Goal: Transaction & Acquisition: Purchase product/service

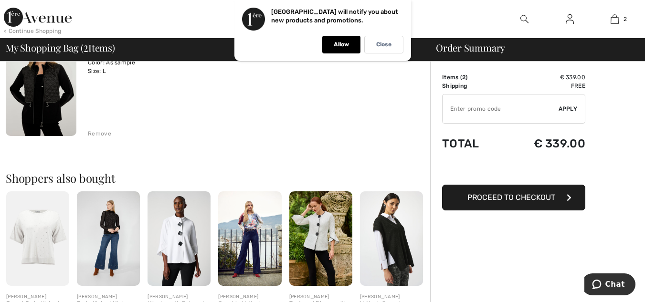
scroll to position [248, 0]
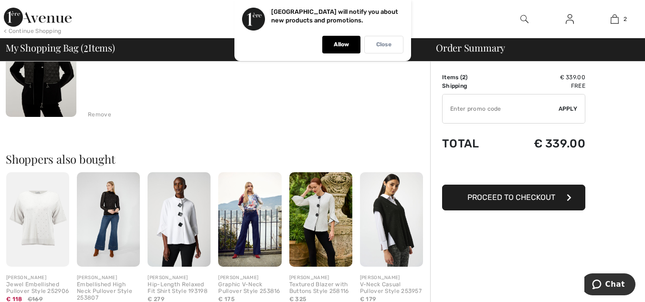
click at [384, 40] on div "Close" at bounding box center [383, 45] width 39 height 18
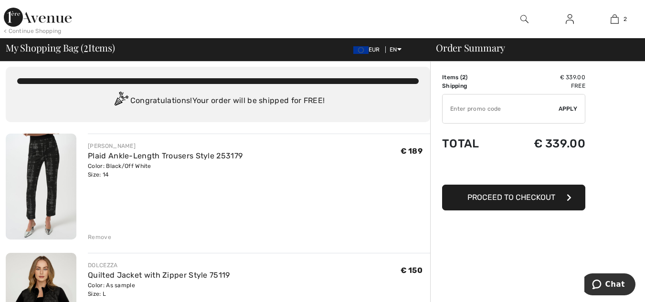
scroll to position [0, 0]
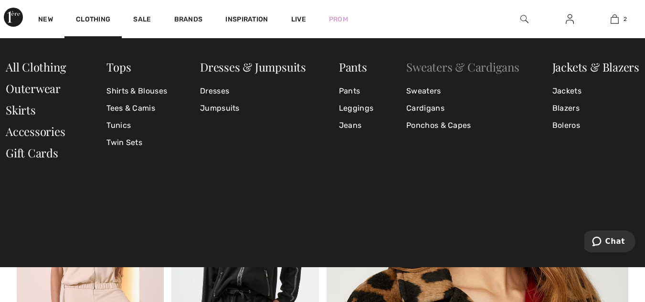
click at [430, 67] on link "Sweaters & Cardigans" at bounding box center [462, 66] width 113 height 15
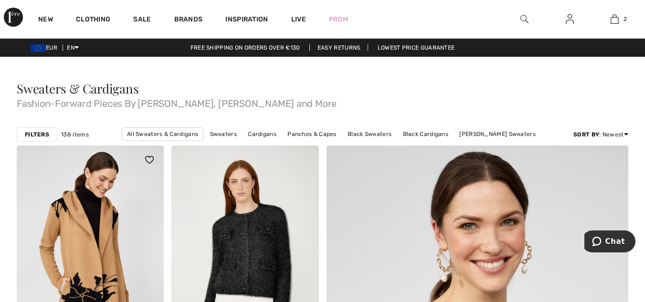
drag, startPoint x: 0, startPoint y: 0, endPoint x: 96, endPoint y: 249, distance: 266.5
click at [96, 249] on img at bounding box center [90, 256] width 147 height 220
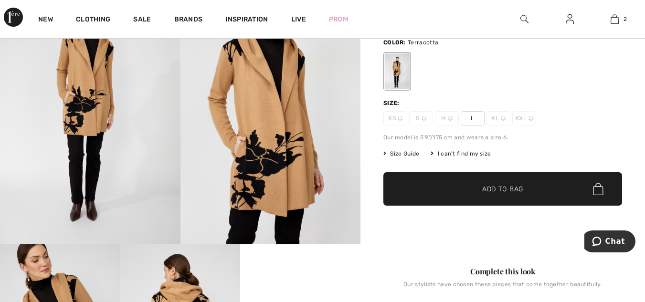
scroll to position [51, 0]
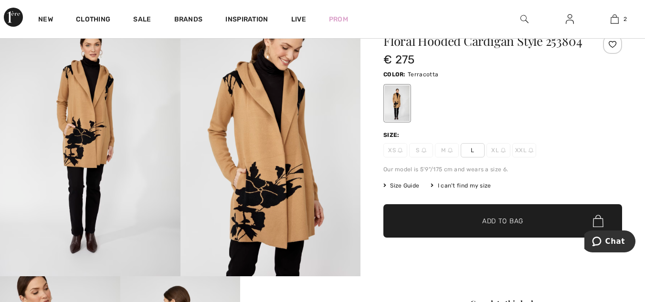
click at [473, 157] on span "L" at bounding box center [472, 150] width 24 height 14
click at [494, 226] on span "Add to Bag" at bounding box center [502, 221] width 41 height 10
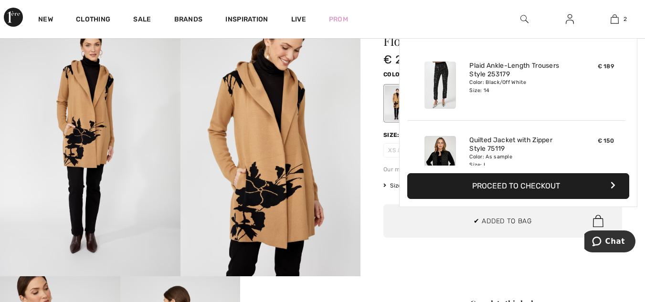
scroll to position [30, 0]
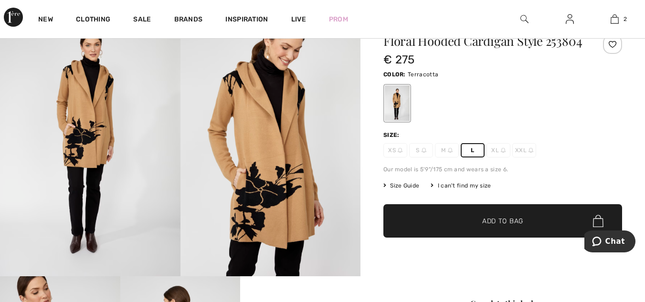
click at [411, 190] on span "Size Guide" at bounding box center [401, 185] width 36 height 9
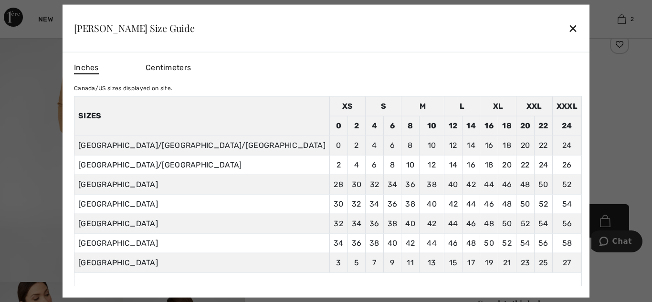
click at [568, 25] on div "✕" at bounding box center [573, 28] width 10 height 20
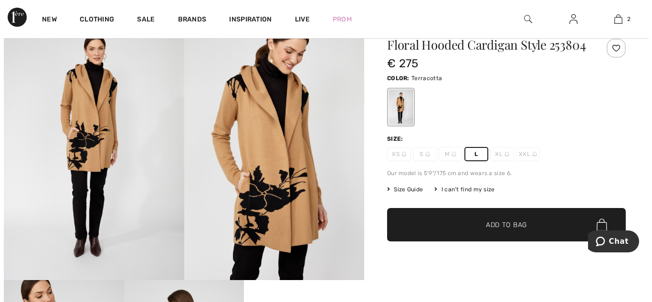
scroll to position [0, 0]
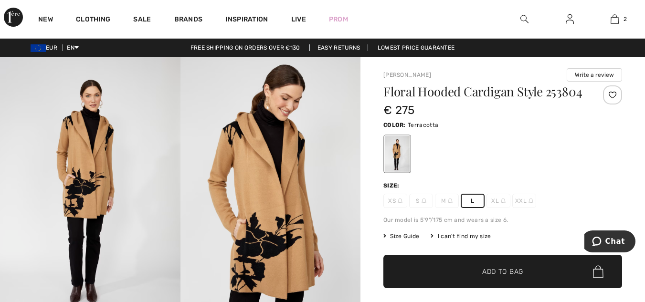
click at [267, 240] on img at bounding box center [270, 192] width 180 height 270
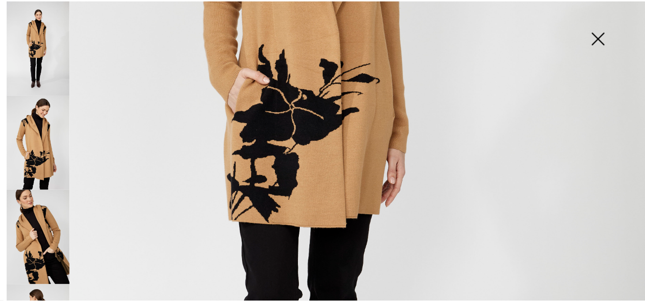
scroll to position [426, 0]
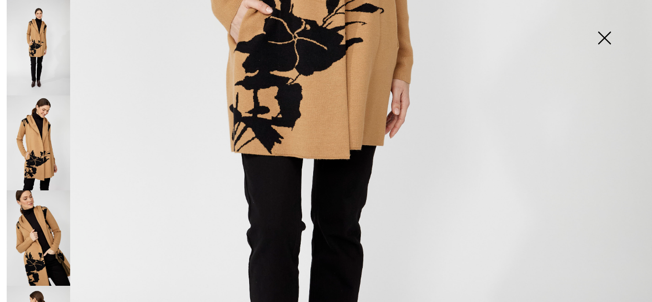
click at [52, 231] on img at bounding box center [38, 237] width 63 height 95
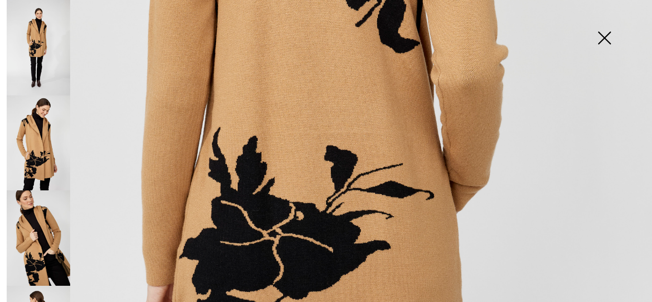
click at [603, 35] on img at bounding box center [604, 38] width 48 height 49
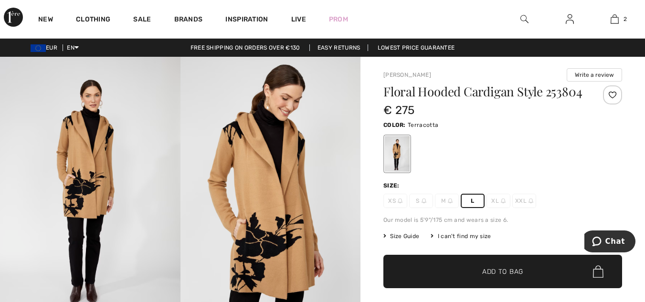
click at [513, 277] on span "Add to Bag" at bounding box center [502, 272] width 41 height 10
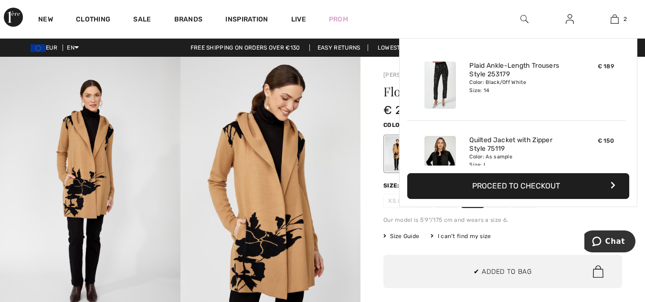
scroll to position [30, 0]
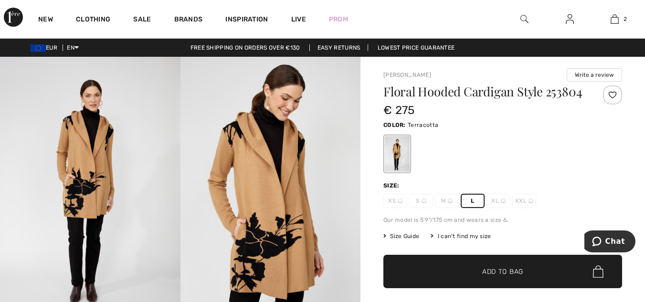
click at [513, 277] on span "Add to Bag" at bounding box center [502, 272] width 41 height 10
click at [491, 277] on span "Add to Bag" at bounding box center [502, 272] width 41 height 10
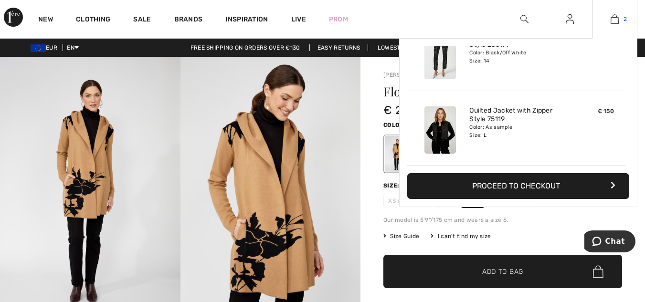
click at [615, 18] on img at bounding box center [614, 18] width 8 height 11
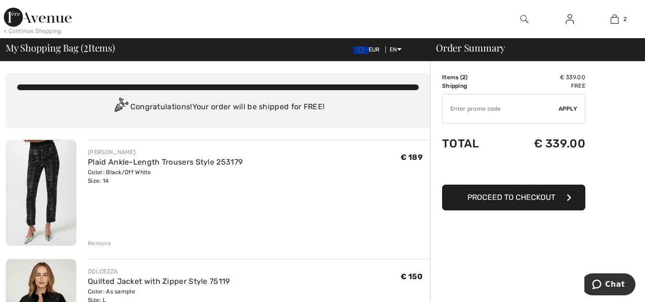
click at [102, 242] on div "Remove" at bounding box center [99, 243] width 23 height 9
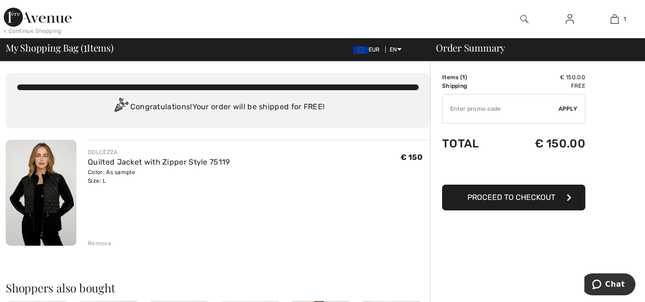
click at [102, 242] on div "Remove" at bounding box center [99, 243] width 23 height 9
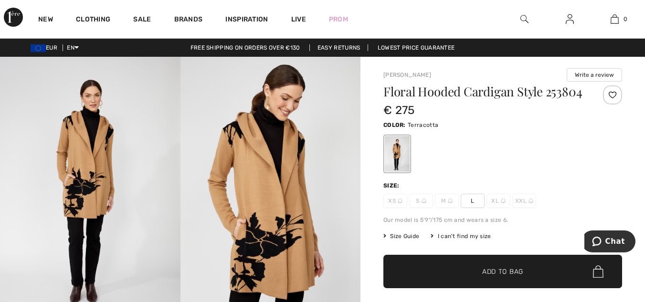
click at [473, 208] on span "L" at bounding box center [472, 201] width 24 height 14
click at [510, 277] on span "Add to Bag" at bounding box center [502, 272] width 41 height 10
click at [473, 208] on span "L" at bounding box center [472, 201] width 24 height 14
click at [493, 277] on span "Add to Bag" at bounding box center [502, 272] width 41 height 10
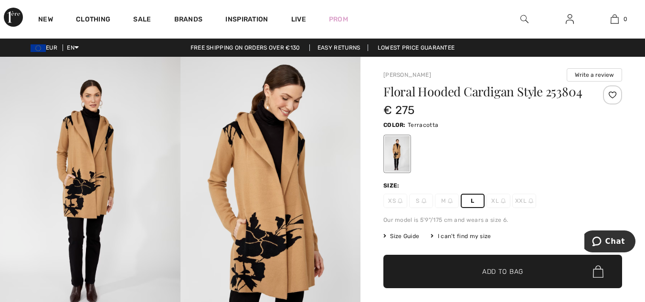
click at [472, 208] on span "L" at bounding box center [472, 201] width 24 height 14
drag, startPoint x: 493, startPoint y: 282, endPoint x: 454, endPoint y: 167, distance: 121.0
click at [454, 167] on div at bounding box center [502, 154] width 239 height 40
drag, startPoint x: 514, startPoint y: 282, endPoint x: 563, endPoint y: 174, distance: 118.9
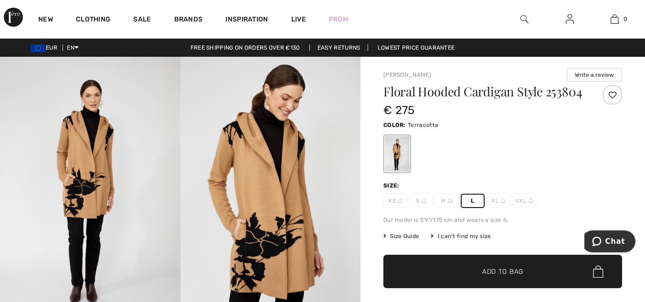
click at [563, 174] on div at bounding box center [502, 154] width 239 height 40
click at [392, 162] on div at bounding box center [397, 154] width 25 height 36
click at [471, 208] on span "L" at bounding box center [472, 201] width 24 height 14
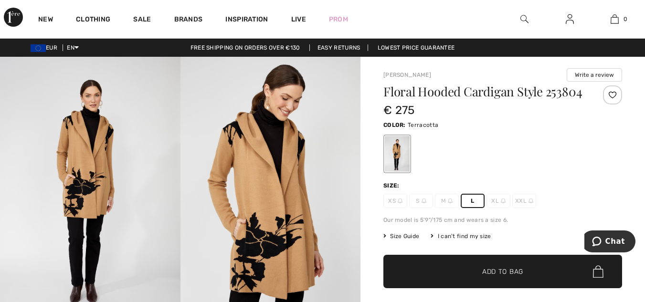
click at [471, 208] on span "L" at bounding box center [472, 201] width 24 height 14
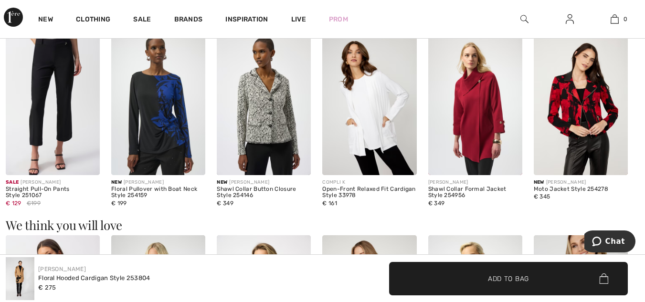
scroll to position [814, 0]
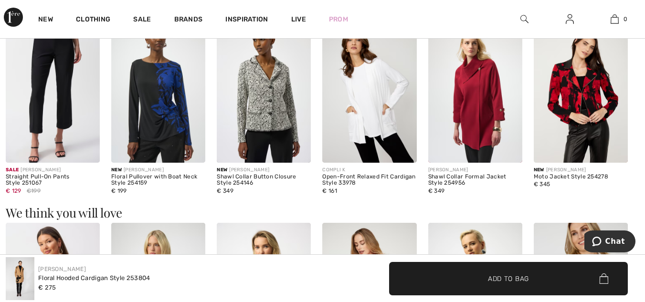
click at [501, 277] on span "Add to Bag" at bounding box center [508, 278] width 41 height 10
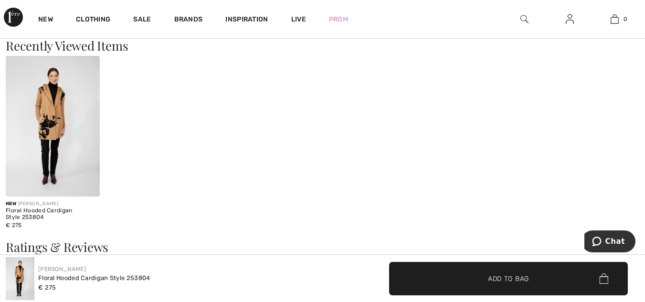
scroll to position [1215, 0]
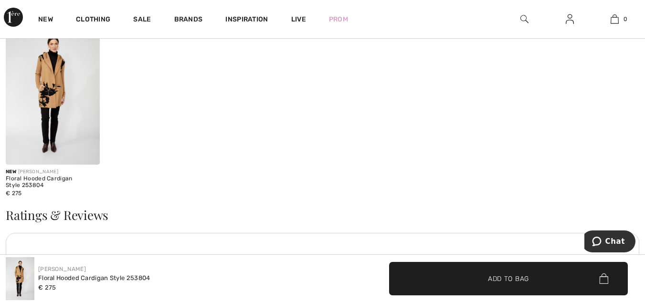
click at [49, 86] on img at bounding box center [53, 94] width 94 height 141
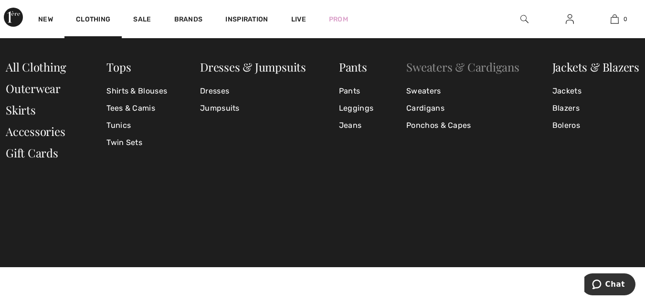
click at [427, 65] on link "Sweaters & Cardigans" at bounding box center [462, 66] width 113 height 15
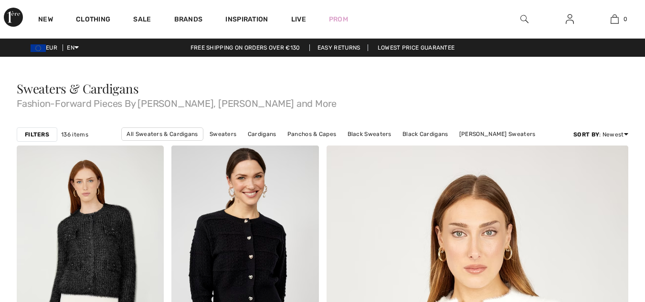
checkbox input "true"
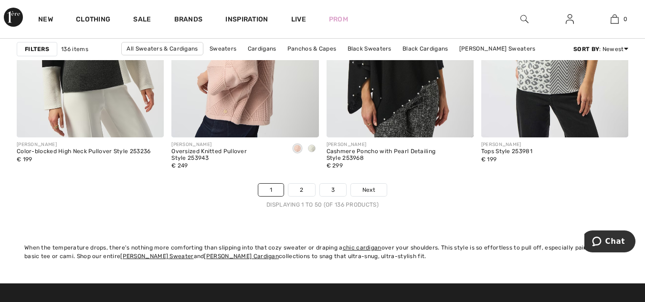
scroll to position [4108, 0]
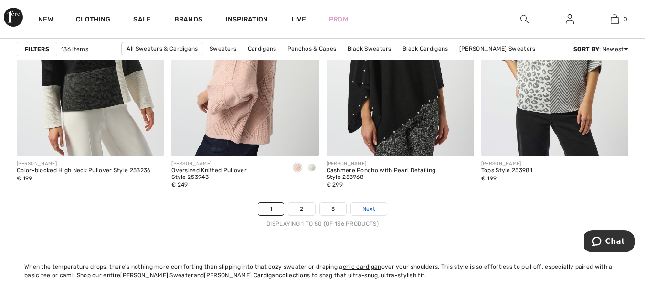
click at [368, 207] on span "Next" at bounding box center [368, 209] width 13 height 9
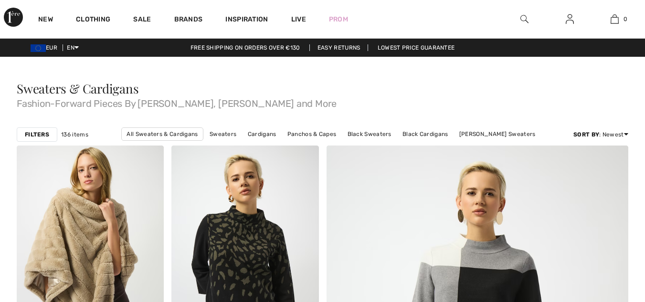
checkbox input "true"
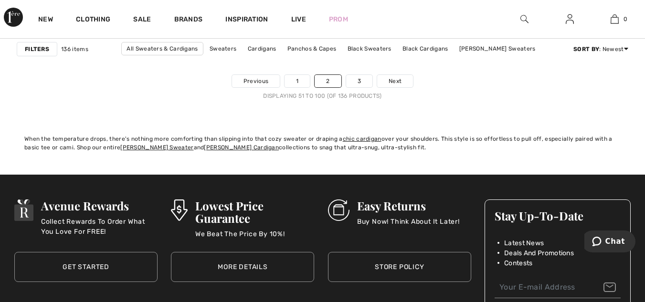
scroll to position [4243, 0]
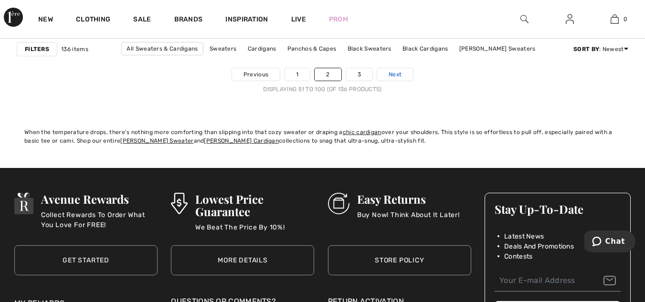
click at [396, 72] on span "Next" at bounding box center [394, 74] width 13 height 9
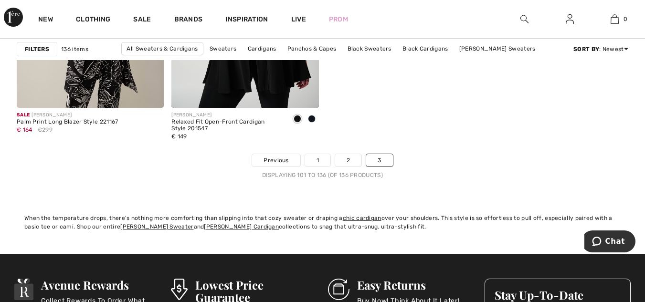
scroll to position [3301, 0]
